Goal: Task Accomplishment & Management: Manage account settings

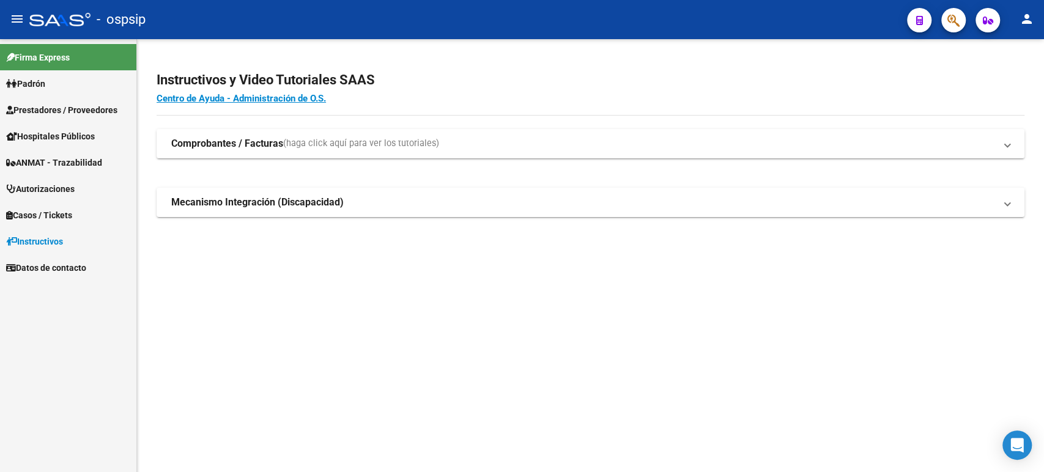
click at [46, 194] on span "Autorizaciones" at bounding box center [40, 188] width 68 height 13
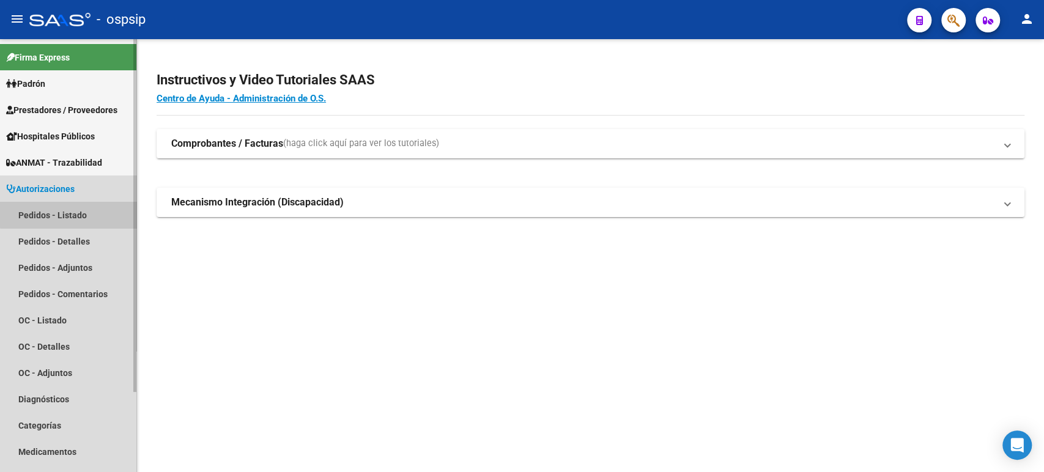
click at [75, 206] on link "Pedidos - Listado" at bounding box center [68, 215] width 136 height 26
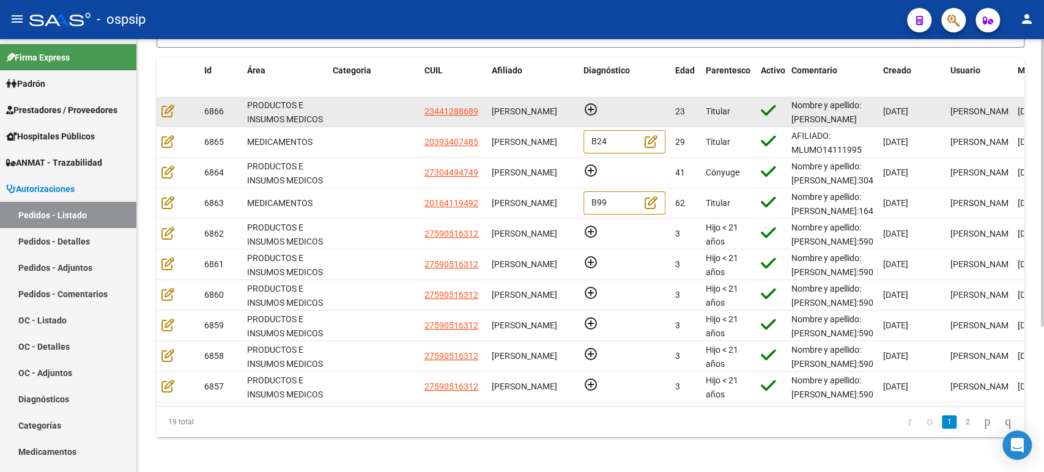
scroll to position [218, 0]
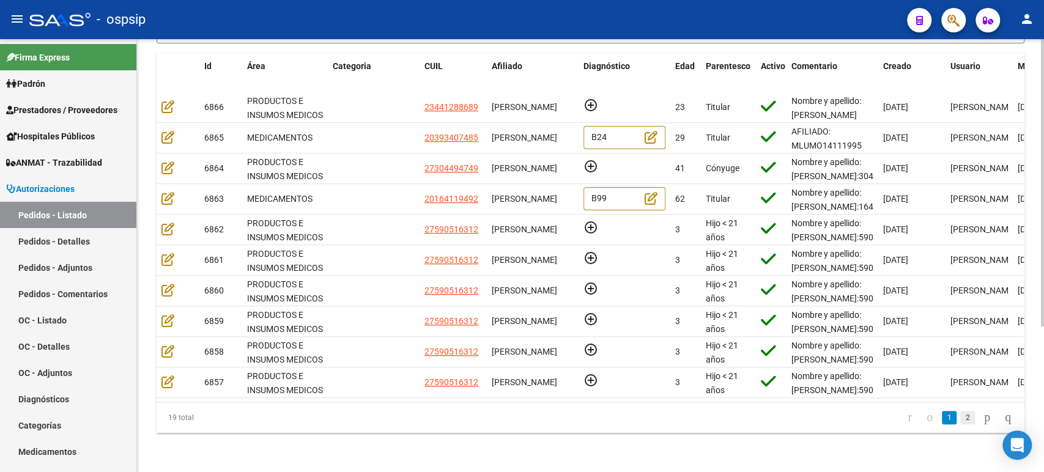
click at [960, 422] on link "2" at bounding box center [967, 417] width 15 height 13
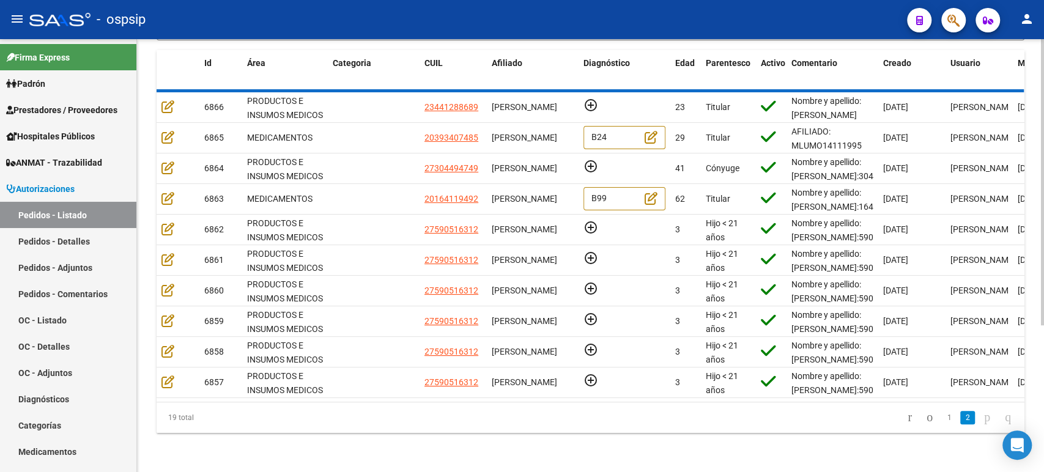
scroll to position [188, 0]
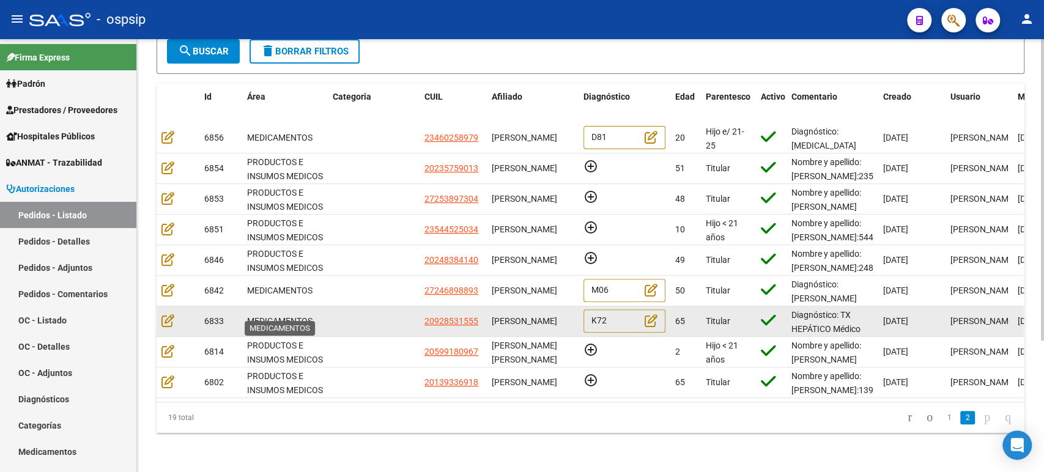
click at [298, 316] on span "MEDICAMENTOS" at bounding box center [279, 321] width 65 height 10
drag, startPoint x: 537, startPoint y: 315, endPoint x: 512, endPoint y: 303, distance: 27.3
click at [512, 314] on div "[PERSON_NAME]" at bounding box center [533, 321] width 82 height 14
click at [555, 323] on div "[PERSON_NAME]" at bounding box center [533, 321] width 82 height 14
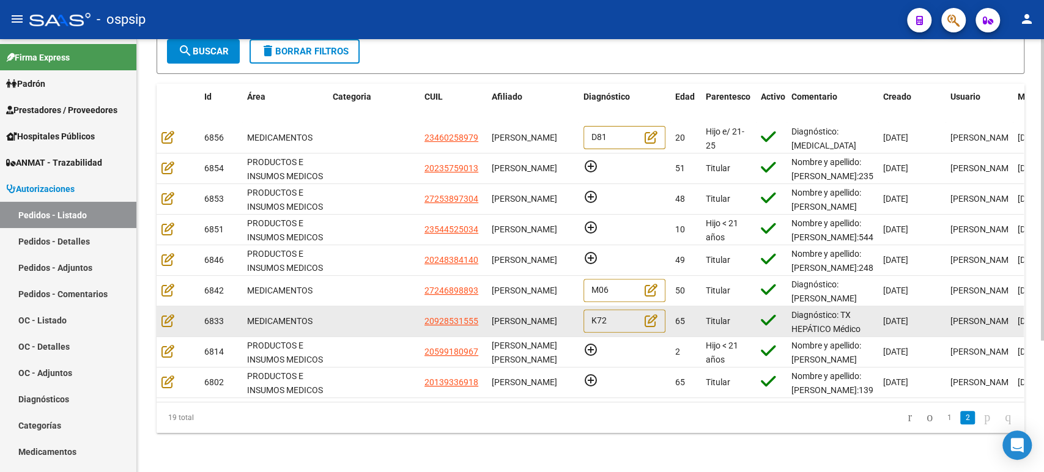
drag, startPoint x: 558, startPoint y: 321, endPoint x: 492, endPoint y: 308, distance: 67.4
click at [492, 314] on div "[PERSON_NAME]" at bounding box center [533, 321] width 82 height 14
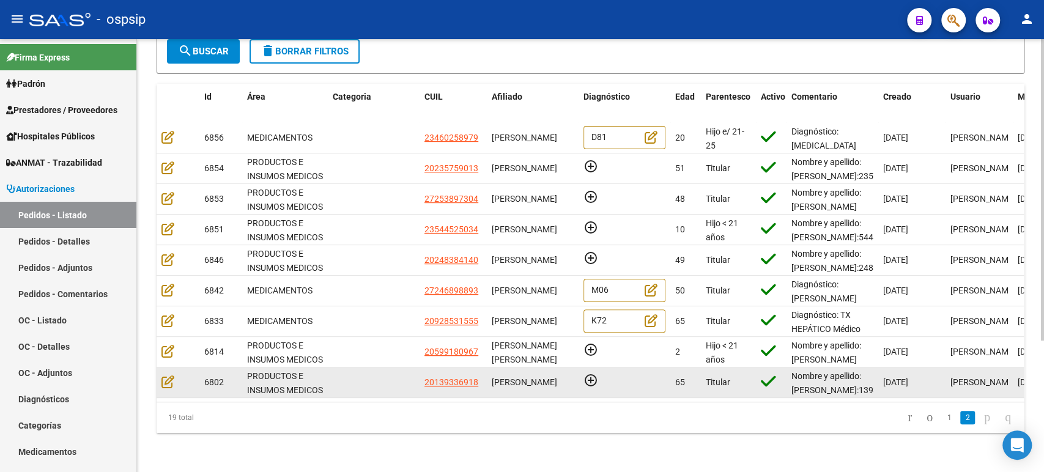
copy span "[PERSON_NAME]"
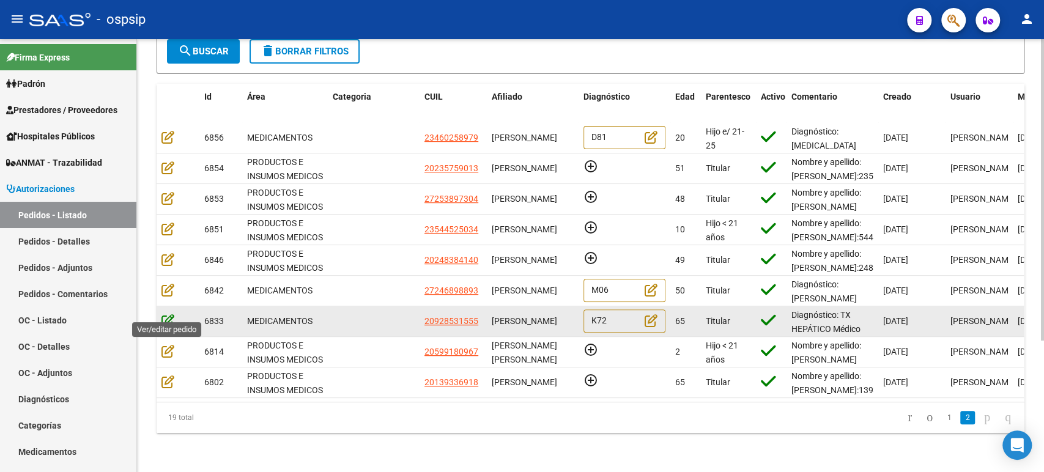
click at [172, 314] on icon at bounding box center [167, 320] width 13 height 13
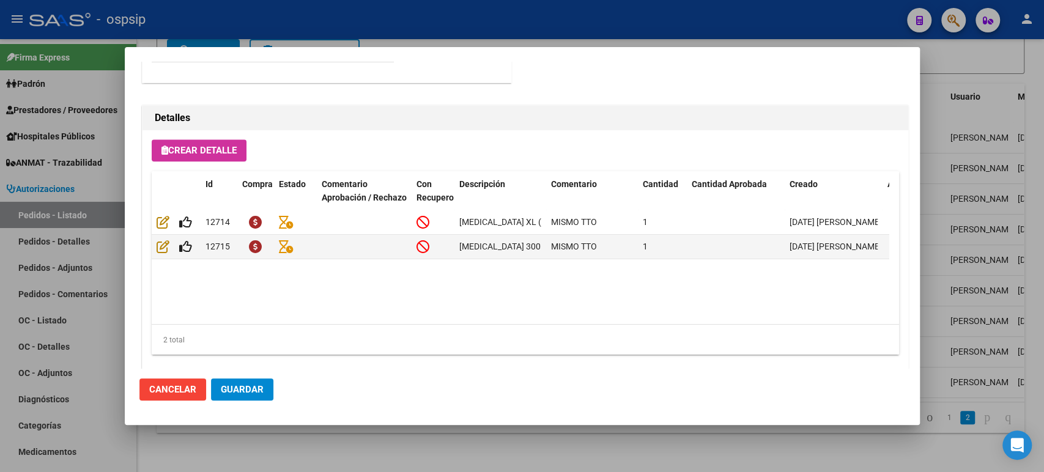
scroll to position [852, 0]
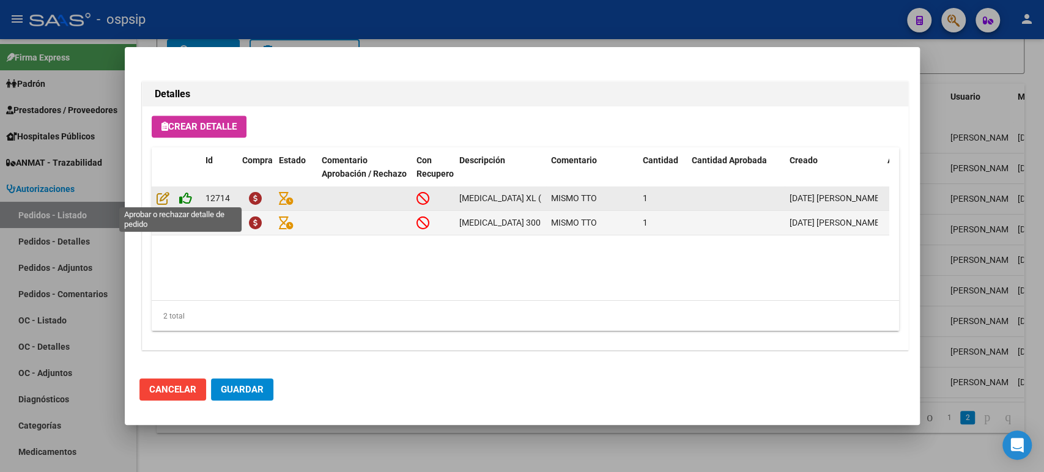
click at [190, 193] on icon at bounding box center [185, 197] width 13 height 13
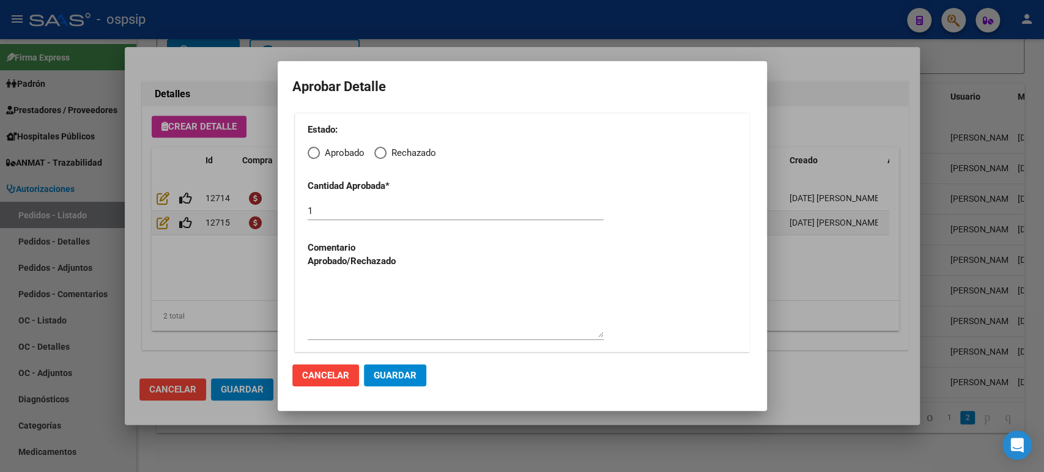
click at [314, 152] on span "Elija una opción" at bounding box center [314, 153] width 12 height 12
click at [314, 152] on input "Aprobado" at bounding box center [314, 153] width 12 height 12
radio input "true"
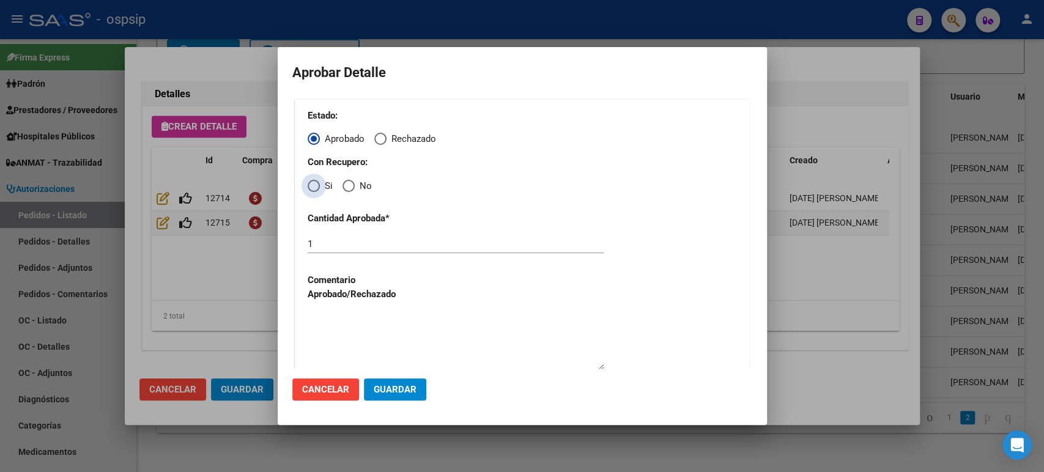
click at [315, 185] on span "Elija una opción" at bounding box center [314, 186] width 12 height 12
click at [315, 185] on input "Si" at bounding box center [314, 186] width 12 height 12
radio input "true"
click at [396, 384] on span "Guardar" at bounding box center [395, 389] width 43 height 11
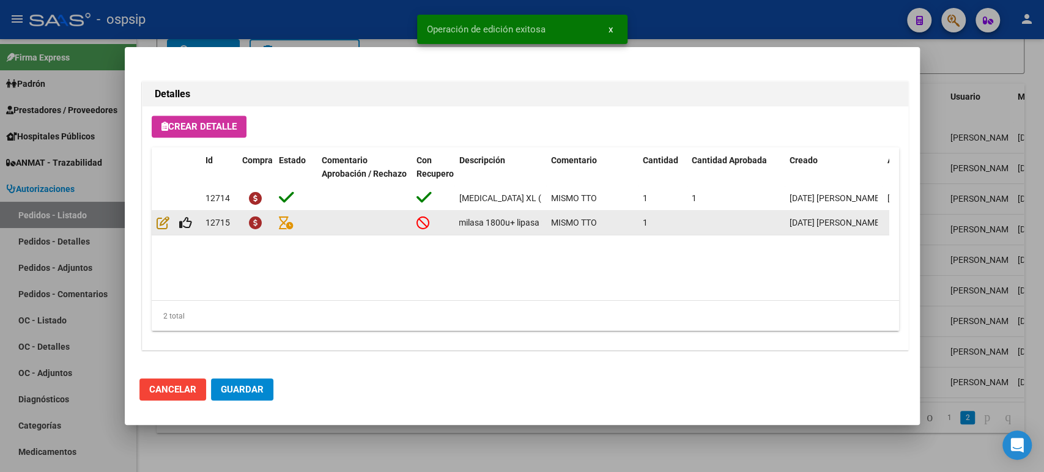
scroll to position [0, 237]
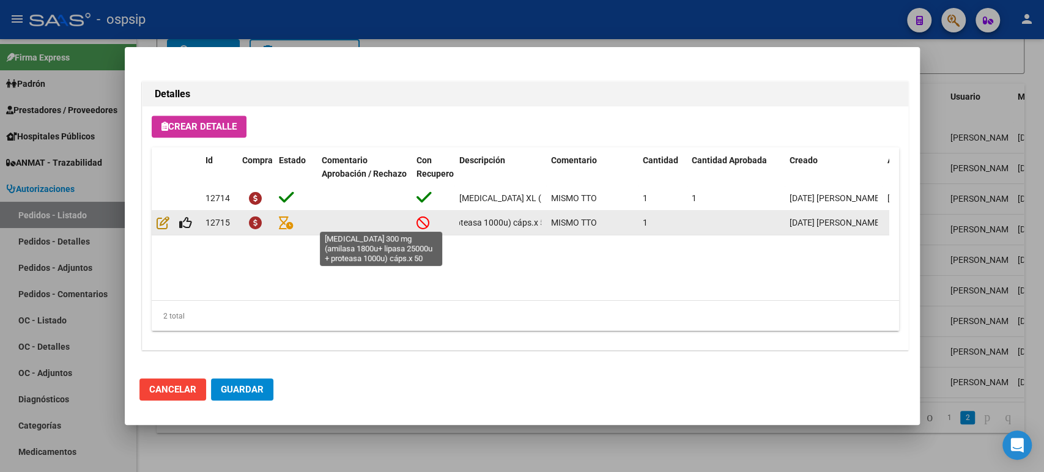
drag, startPoint x: 460, startPoint y: 221, endPoint x: 540, endPoint y: 223, distance: 79.5
click at [540, 223] on span "[MEDICAL_DATA] 300 mg (amilasa 1800u+ lipasa 25000u + proteasa 1000u) cáps.x 50" at bounding box center [386, 223] width 328 height 10
copy span "[MEDICAL_DATA] 300 mg (amilasa 1800u+ lipasa 25000u + proteasa 1000u) cáps.x 50"
click at [187, 226] on icon at bounding box center [185, 222] width 13 height 13
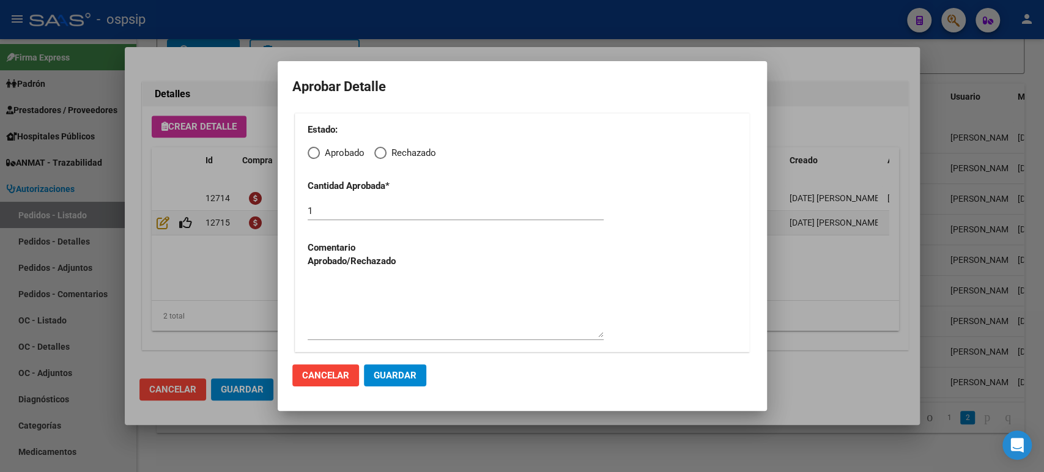
click at [313, 155] on span "Elija una opción" at bounding box center [314, 153] width 12 height 12
click at [313, 155] on input "Aprobado" at bounding box center [314, 153] width 12 height 12
radio input "true"
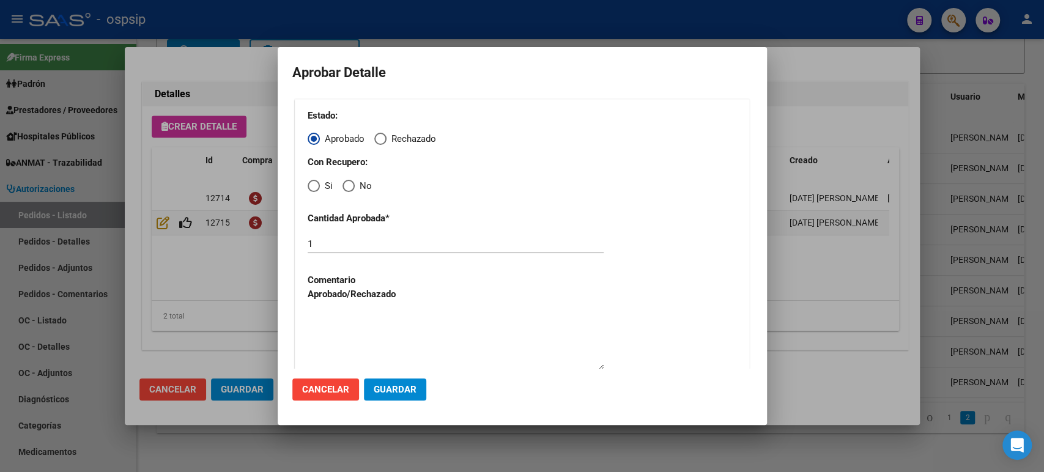
click at [311, 190] on span "Elija una opción" at bounding box center [314, 186] width 12 height 12
click at [311, 190] on input "Si" at bounding box center [314, 186] width 12 height 12
radio input "true"
click at [396, 386] on span "Guardar" at bounding box center [395, 389] width 43 height 11
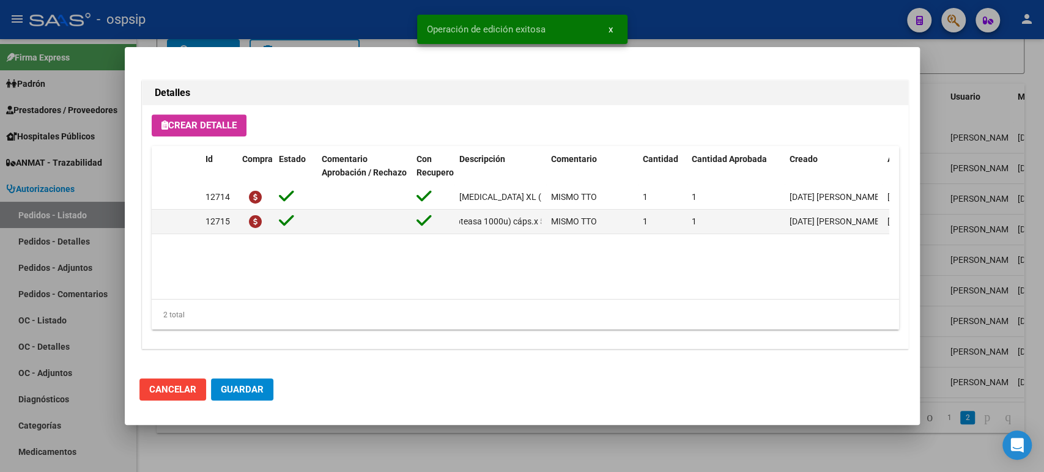
scroll to position [852, 0]
click at [249, 395] on button "Guardar" at bounding box center [242, 389] width 62 height 22
click at [950, 284] on div at bounding box center [522, 236] width 1044 height 472
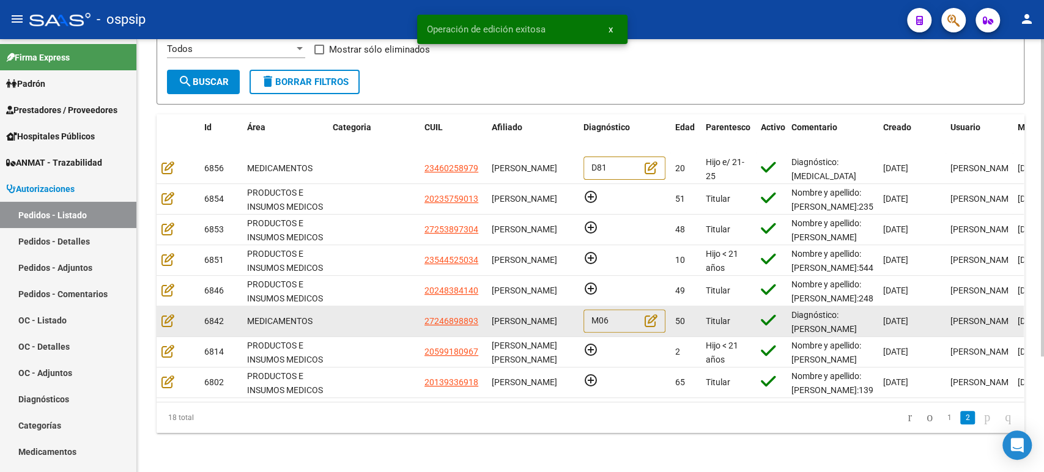
scroll to position [0, 0]
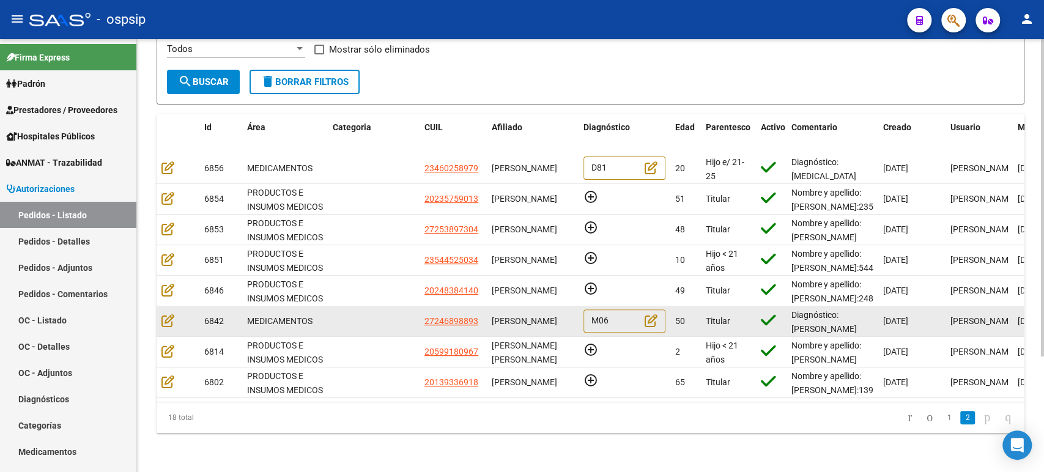
drag, startPoint x: 529, startPoint y: 322, endPoint x: 493, endPoint y: 306, distance: 39.4
click at [493, 314] on div "[PERSON_NAME]" at bounding box center [533, 321] width 82 height 14
copy span "[PERSON_NAME]"
